Goal: Download file/media

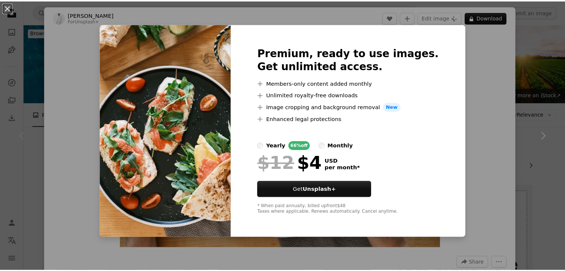
scroll to position [37, 0]
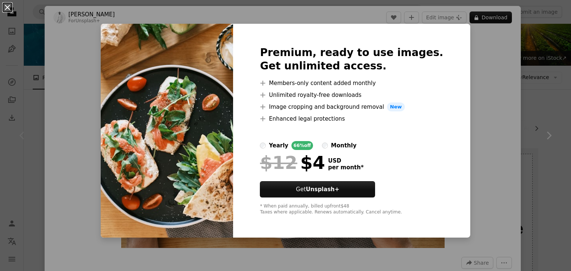
click at [10, 6] on button "An X shape" at bounding box center [7, 7] width 9 height 9
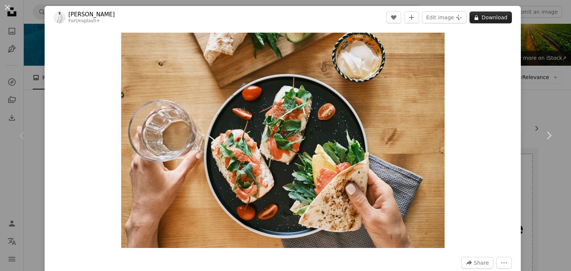
click at [488, 21] on button "A lock Download" at bounding box center [490, 18] width 42 height 12
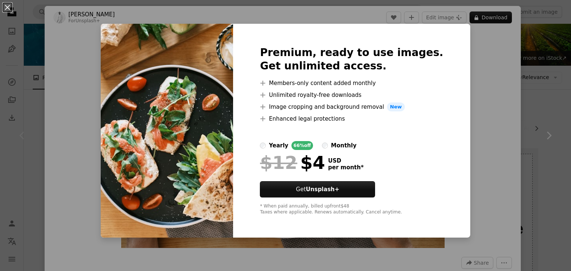
click at [553, 79] on div "An X shape Premium, ready to use images. Get unlimited access. A plus sign Memb…" at bounding box center [285, 135] width 571 height 271
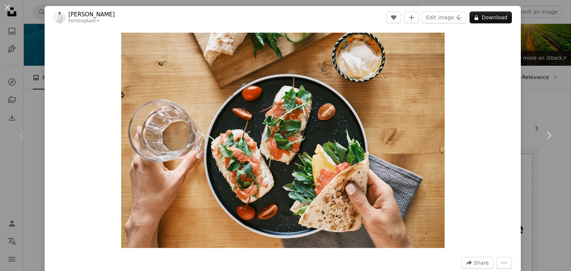
click at [533, 37] on div "An X shape Chevron left Chevron right [PERSON_NAME] For Unsplash+ A heart A plu…" at bounding box center [285, 135] width 571 height 271
